Goal: Information Seeking & Learning: Learn about a topic

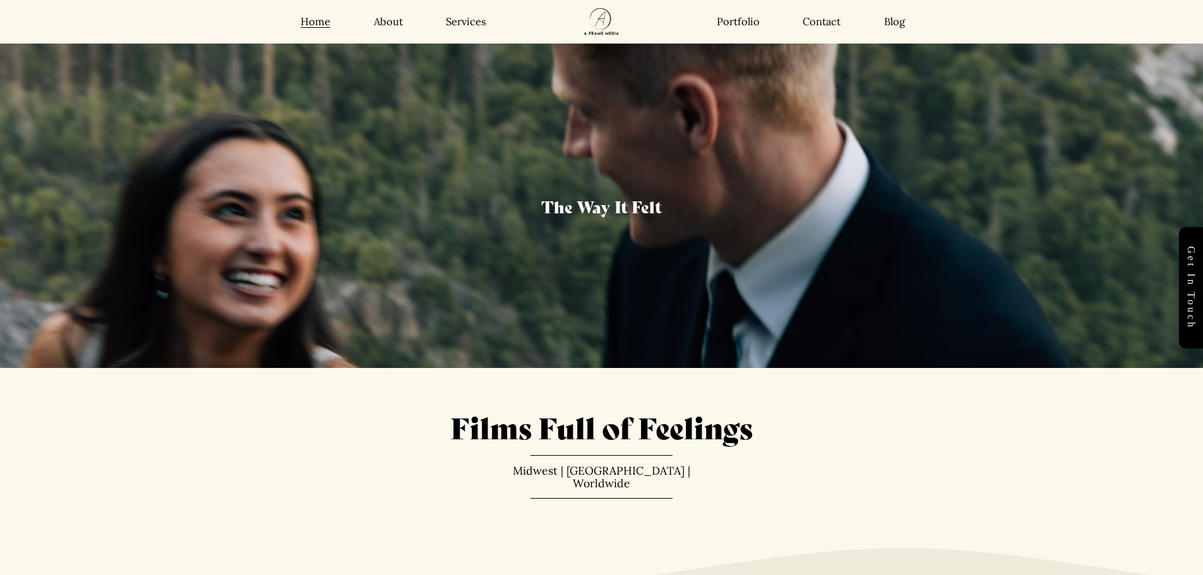
click at [386, 15] on link "About" at bounding box center [388, 21] width 29 height 13
click at [468, 22] on link "Services" at bounding box center [466, 21] width 40 height 13
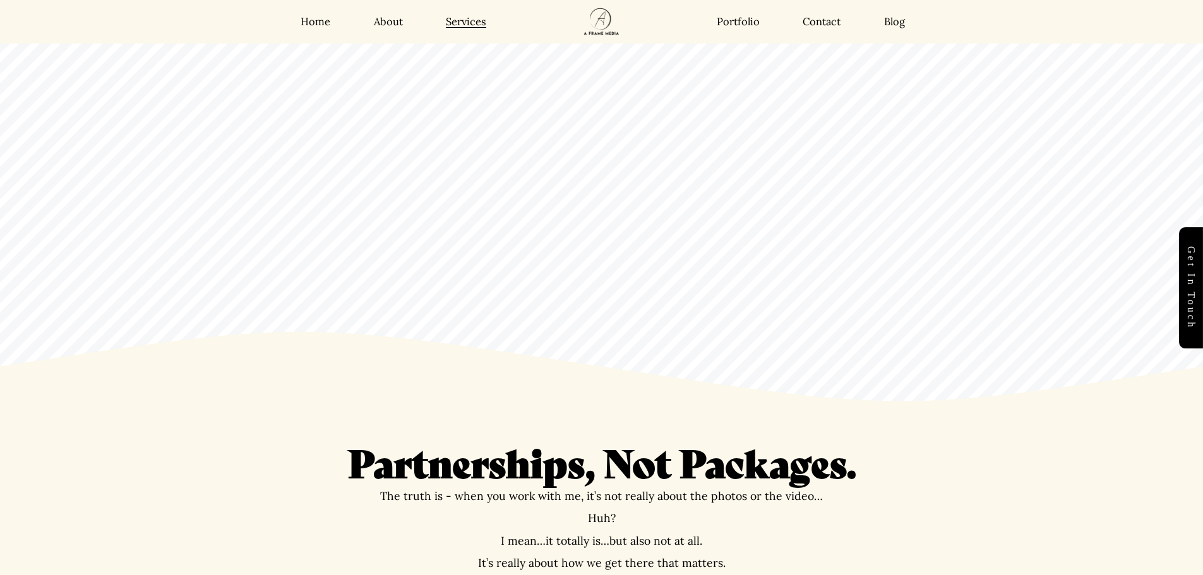
click at [739, 20] on link "Portfolio" at bounding box center [738, 21] width 43 height 13
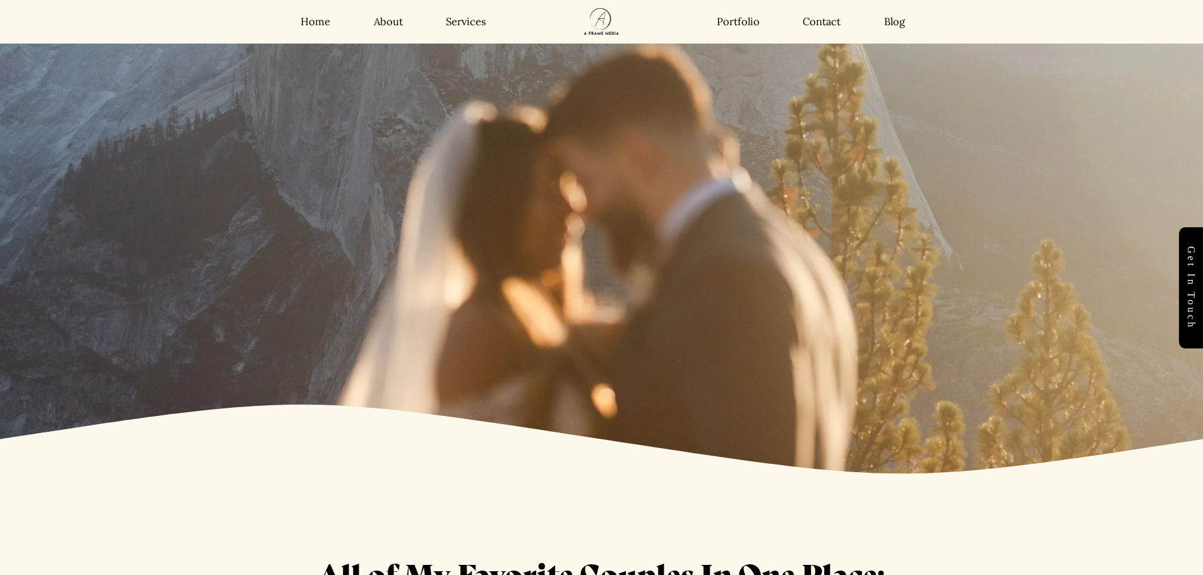
click at [823, 24] on link "Contact" at bounding box center [821, 21] width 38 height 13
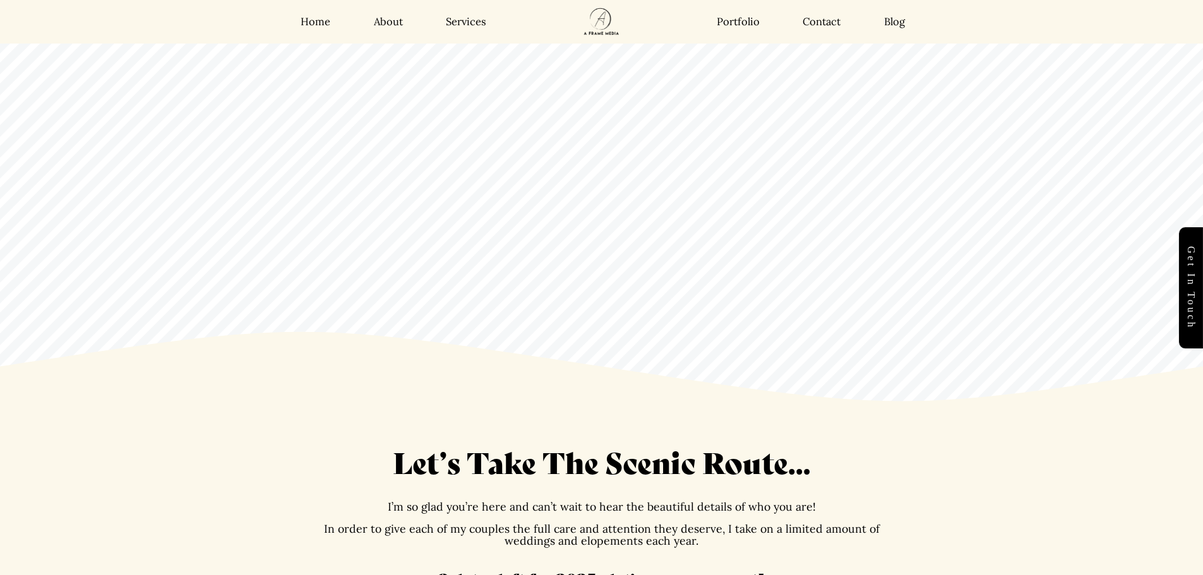
click at [893, 21] on link "Blog" at bounding box center [894, 21] width 21 height 13
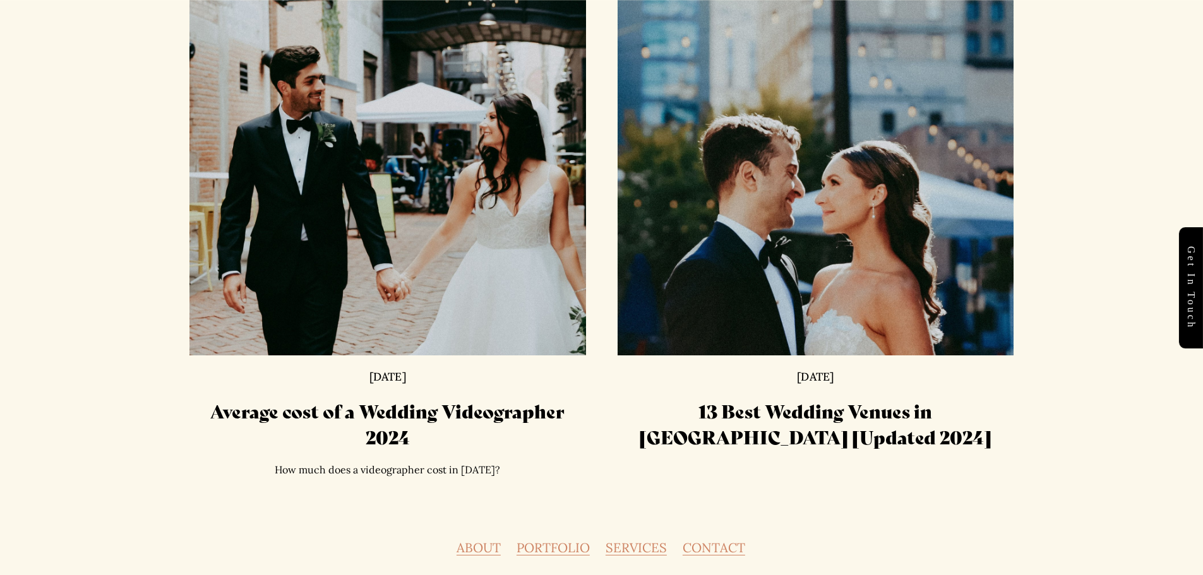
scroll to position [1712, 0]
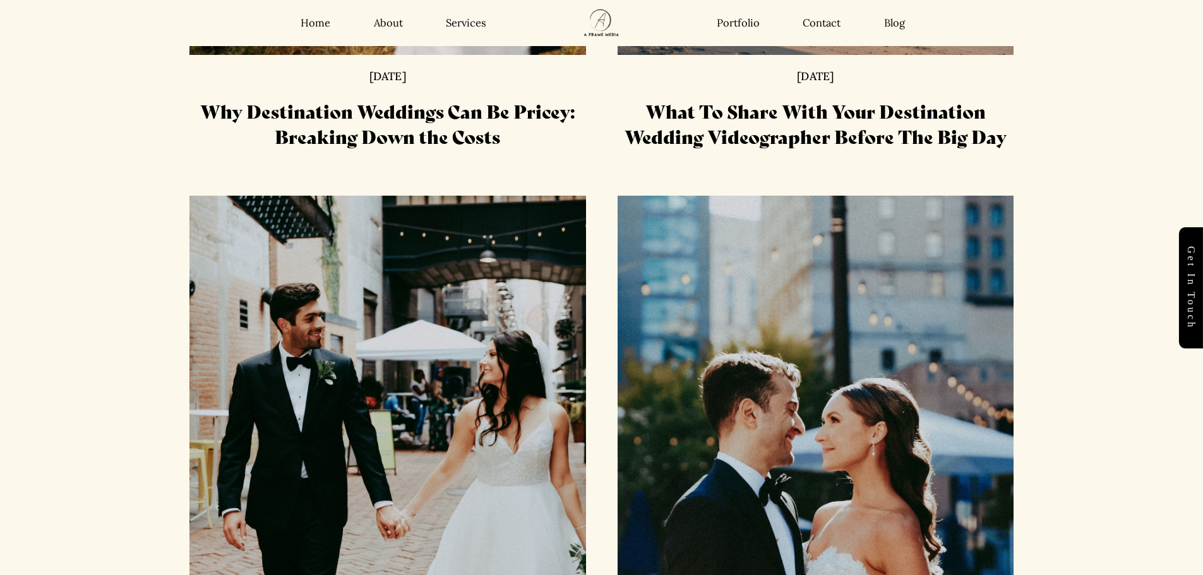
drag, startPoint x: 436, startPoint y: 146, endPoint x: 435, endPoint y: 137, distance: 9.6
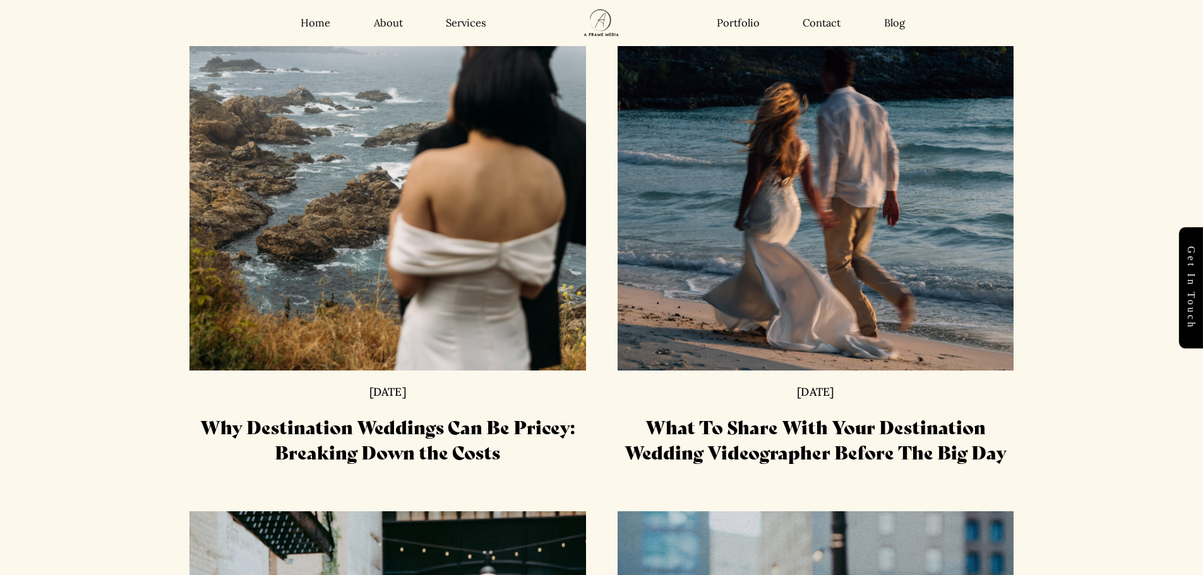
scroll to position [1080, 0]
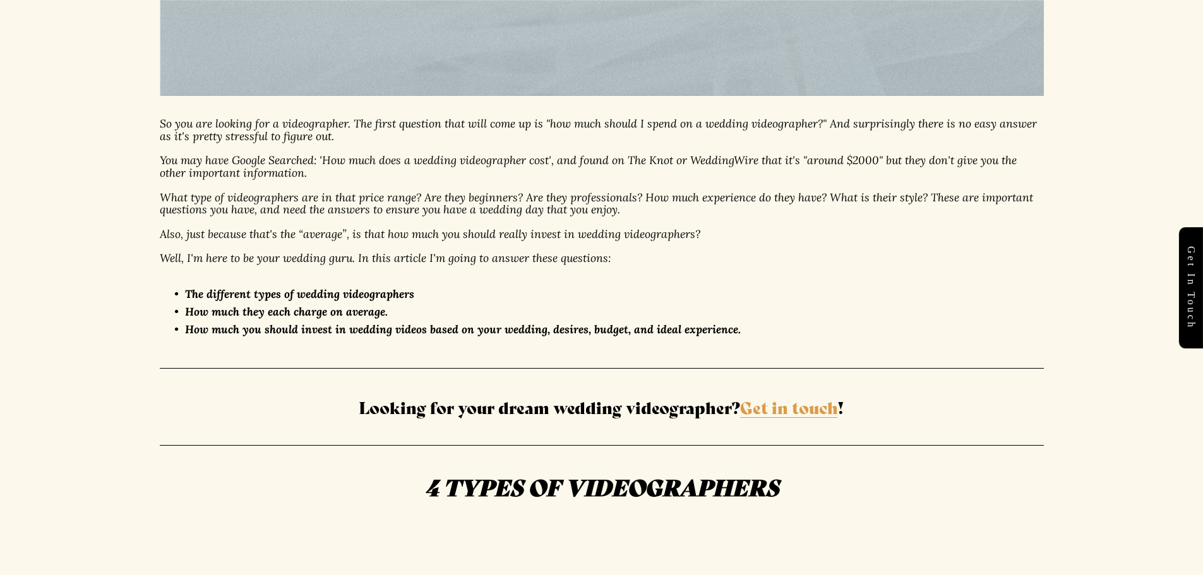
scroll to position [695, 0]
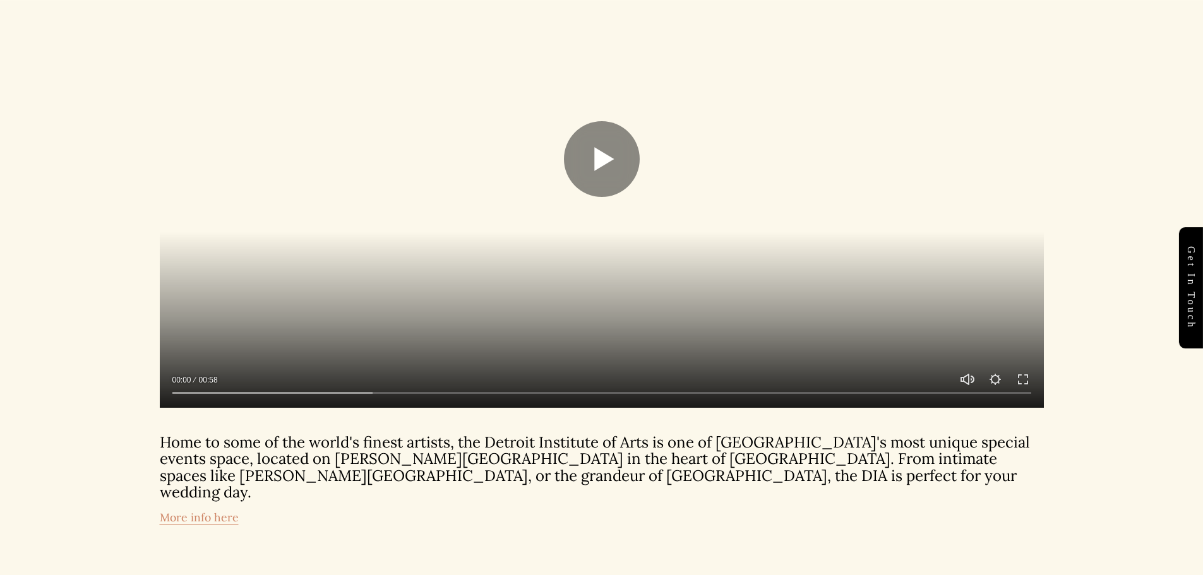
scroll to position [1326, 0]
